Goal: Task Accomplishment & Management: Manage account settings

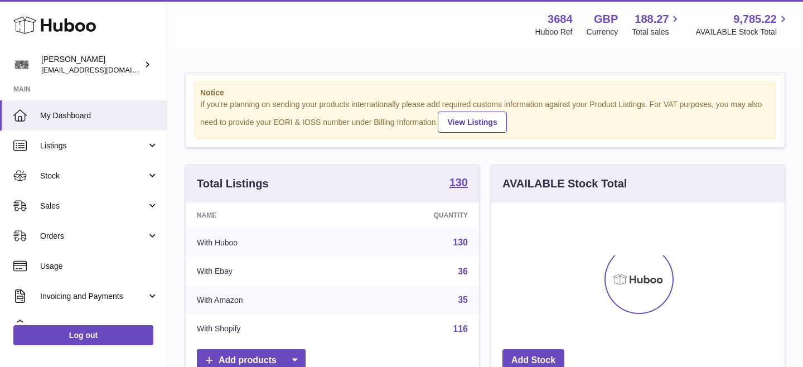
scroll to position [174, 293]
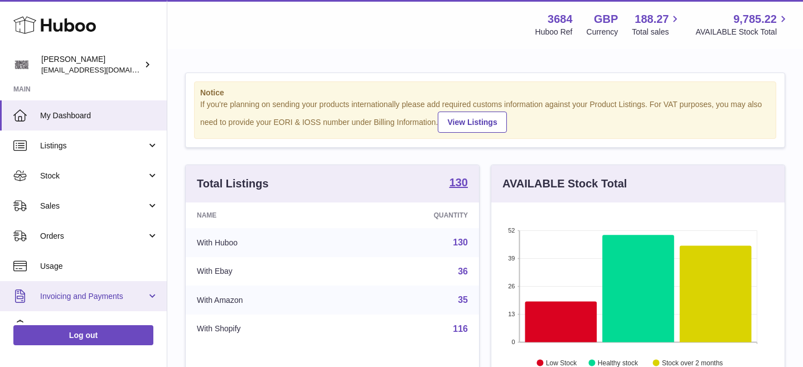
click at [126, 290] on link "Invoicing and Payments" at bounding box center [83, 296] width 167 height 30
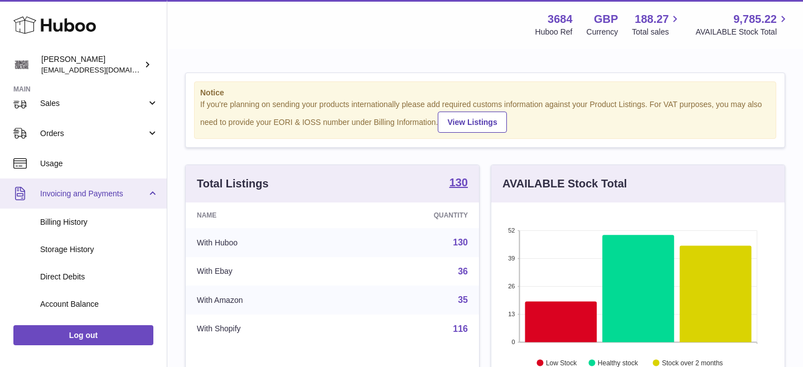
scroll to position [187, 0]
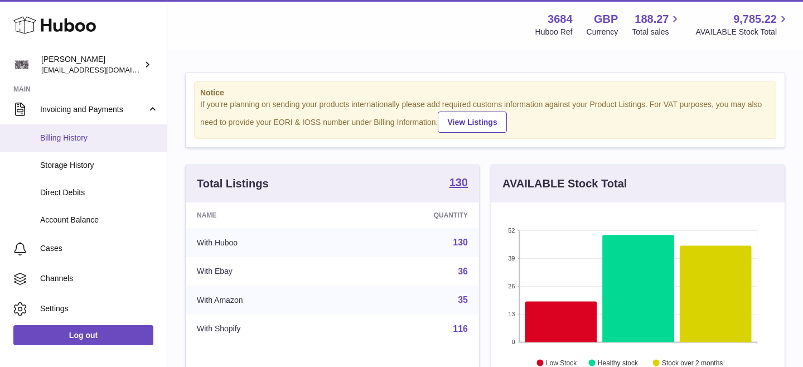
click at [89, 133] on span "Billing History" at bounding box center [99, 138] width 118 height 11
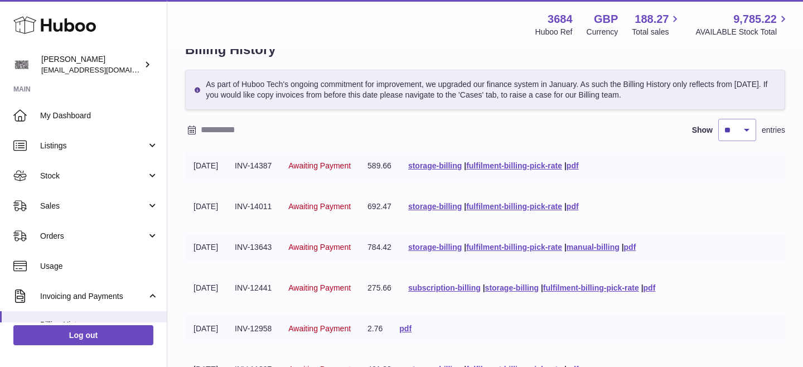
scroll to position [34, 0]
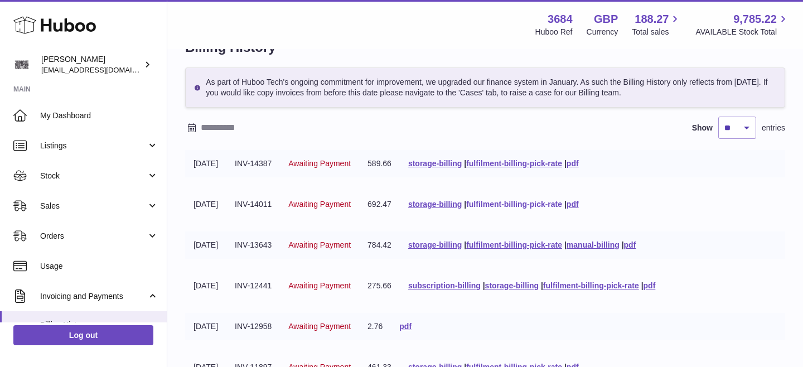
click at [532, 206] on link "fulfilment-billing-pick-rate" at bounding box center [514, 204] width 96 height 9
click at [462, 202] on link "storage-billing" at bounding box center [435, 204] width 54 height 9
click at [462, 162] on link "storage-billing" at bounding box center [435, 163] width 54 height 9
click at [530, 161] on link "fulfilment-billing-pick-rate" at bounding box center [514, 163] width 96 height 9
